Goal: Transaction & Acquisition: Subscribe to service/newsletter

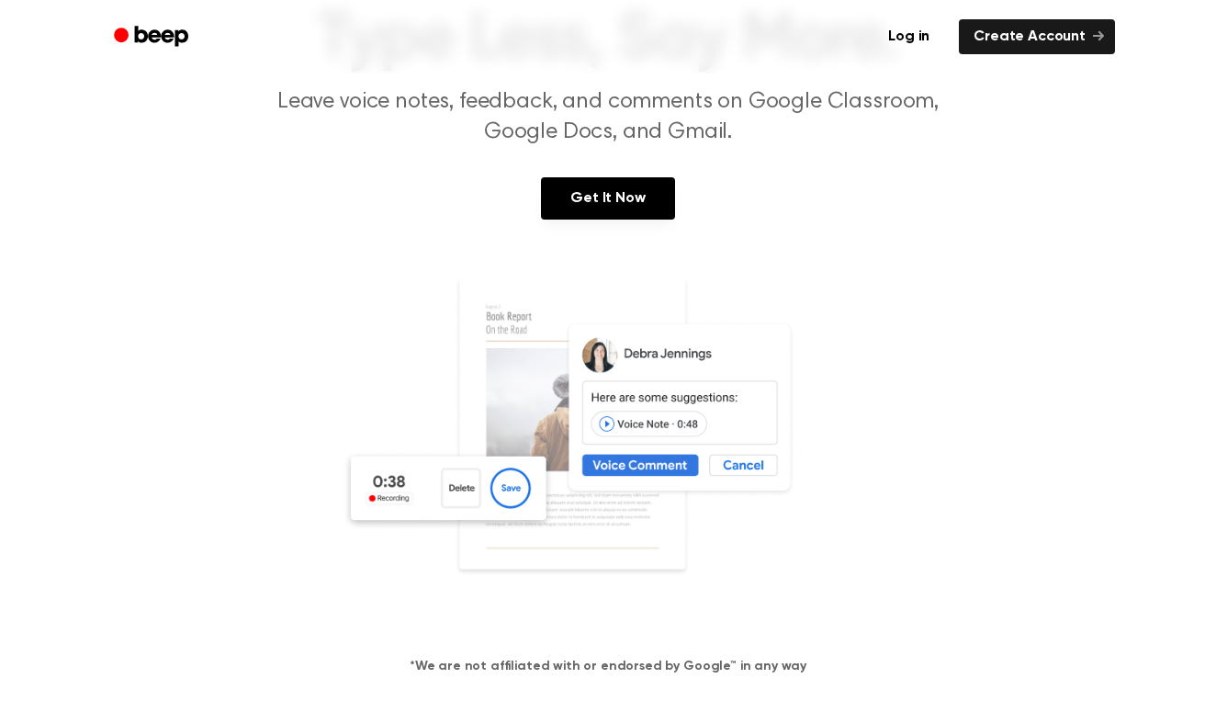
scroll to position [151, 0]
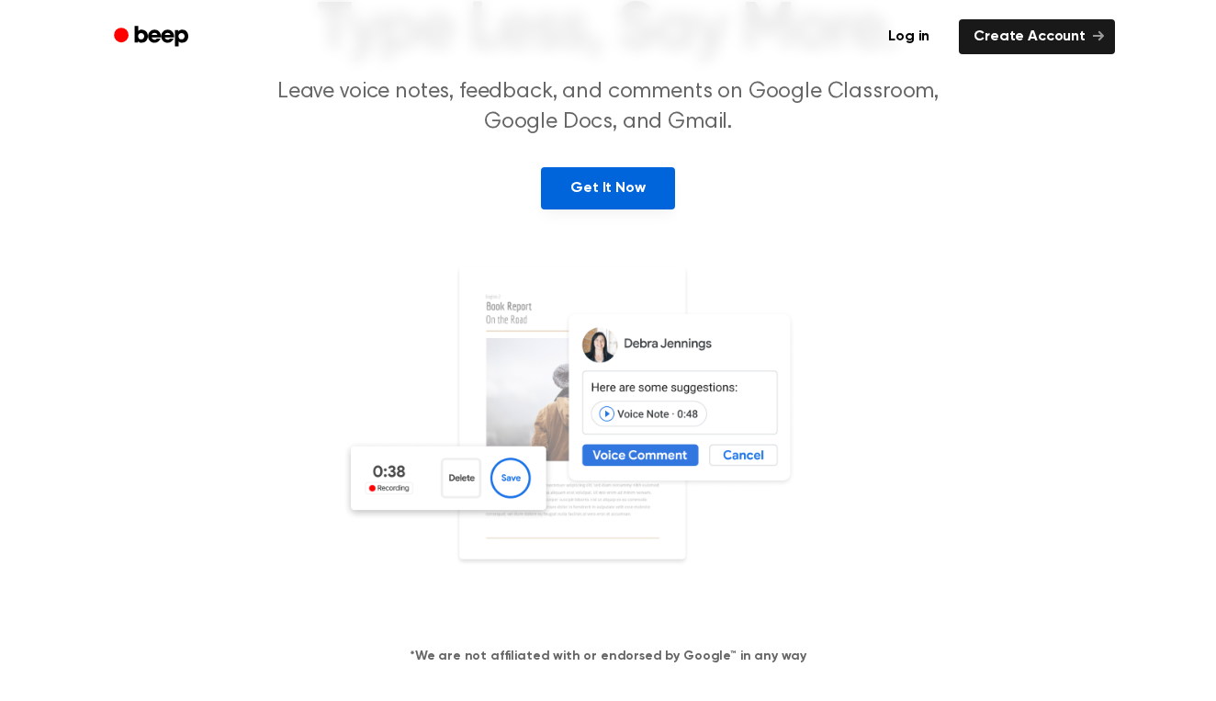
click at [631, 191] on link "Get It Now" at bounding box center [607, 188] width 133 height 42
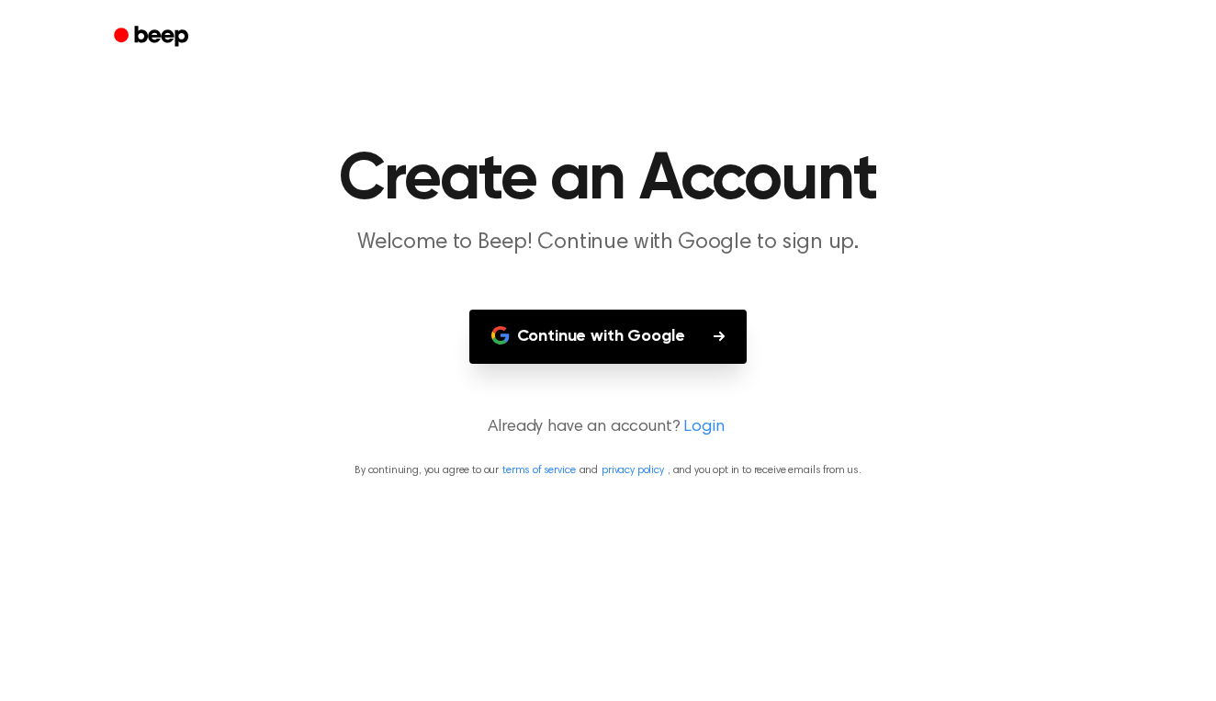
click at [653, 345] on button "Continue with Google" at bounding box center [608, 337] width 278 height 54
click at [633, 333] on button "Continue with Google" at bounding box center [608, 337] width 278 height 54
click at [669, 338] on button "Continue with Google" at bounding box center [608, 337] width 278 height 54
click at [649, 338] on button "Continue with Google" at bounding box center [608, 337] width 278 height 54
click at [631, 329] on button "Continue with Google" at bounding box center [608, 337] width 278 height 54
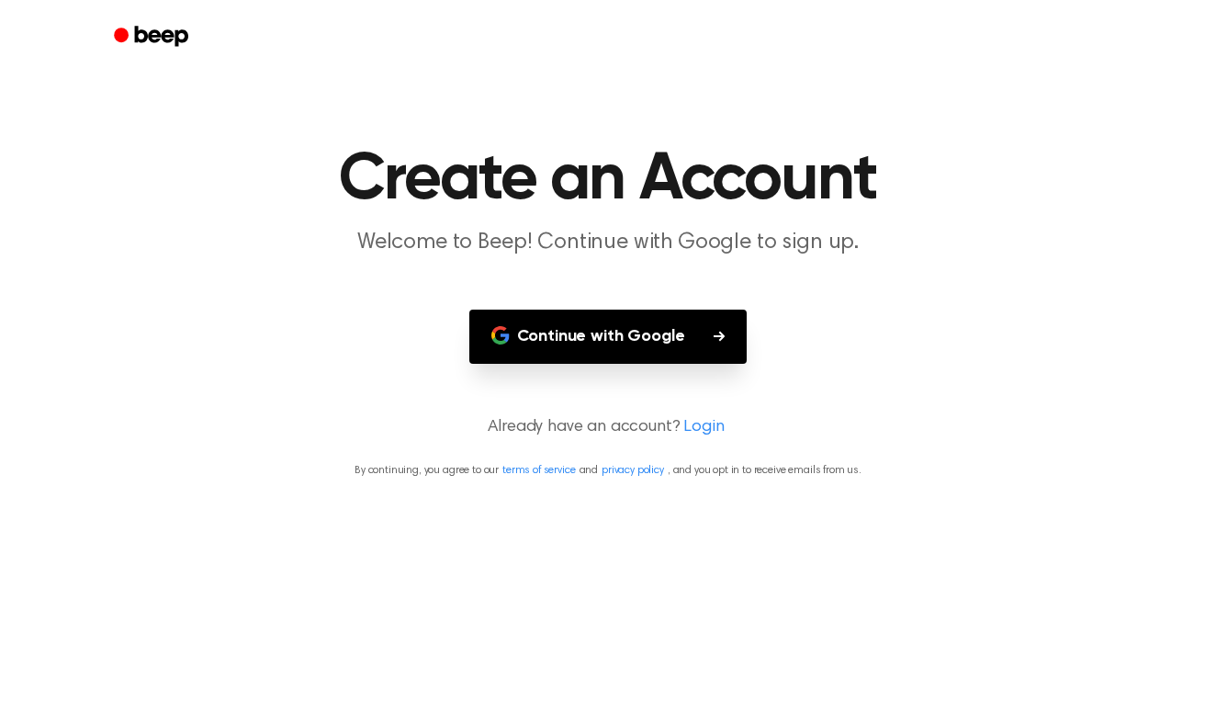
click at [607, 425] on p "Already have an account? Login" at bounding box center [608, 427] width 1172 height 25
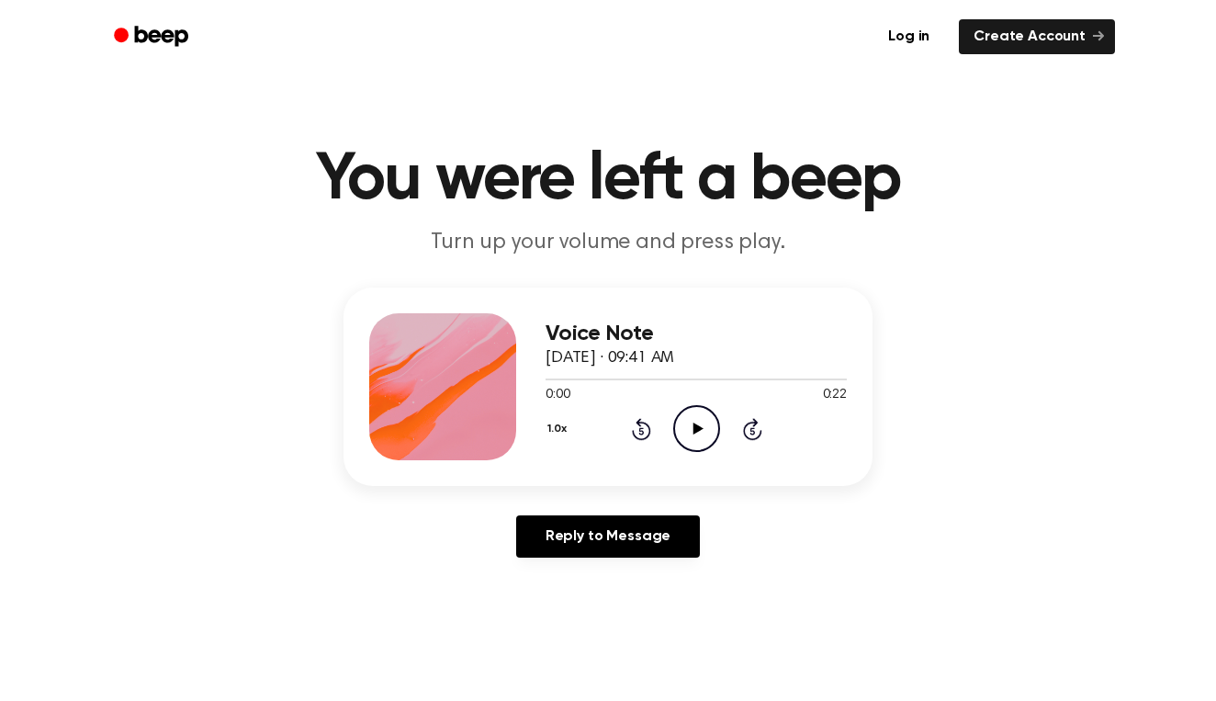
click at [705, 433] on icon "Play Audio" at bounding box center [696, 428] width 47 height 47
